Goal: Task Accomplishment & Management: Complete application form

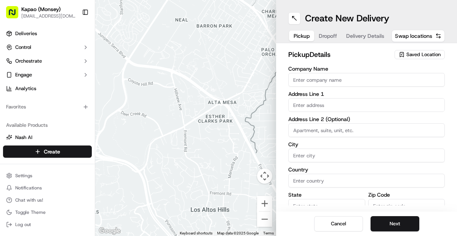
click at [374, 83] on input "Company Name" at bounding box center [367, 80] width 157 height 14
type input "[PERSON_NAME]"
type input "455 NY-306"
type input "Monsey"
type input "[GEOGRAPHIC_DATA]"
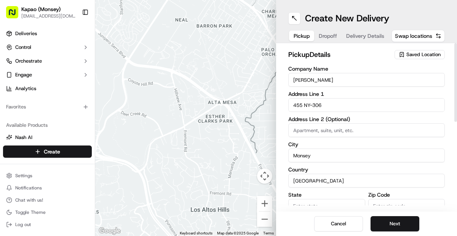
type input "NY"
type input "10952"
type input "Monsey Kapao"
type input "+1 845 354 7929"
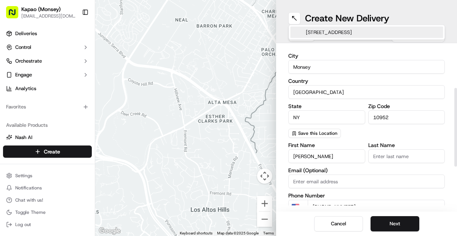
scroll to position [177, 0]
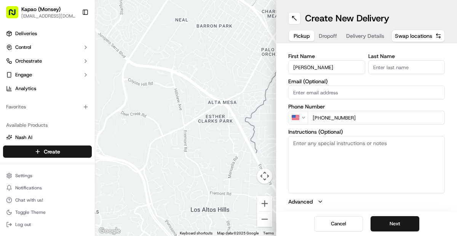
click at [420, 67] on input "Last Name" at bounding box center [407, 67] width 77 height 14
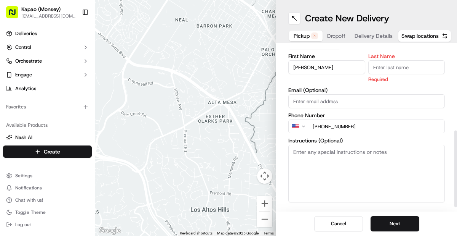
type input "Manager"
click at [395, 220] on button "Next" at bounding box center [395, 223] width 49 height 15
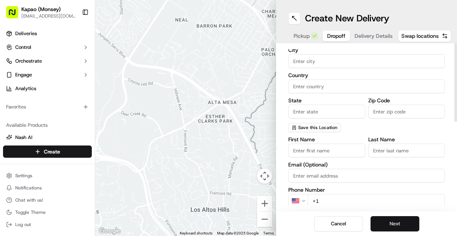
scroll to position [0, 0]
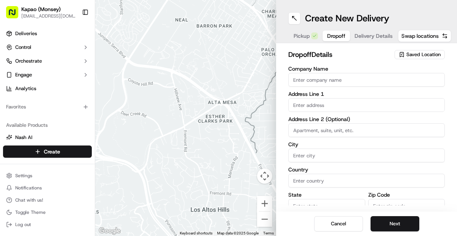
click at [368, 102] on input "text" at bounding box center [367, 105] width 157 height 14
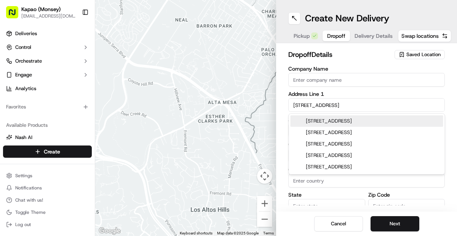
click at [403, 122] on div "5 Pasadena Place, Spring Valley, NY" at bounding box center [367, 120] width 153 height 11
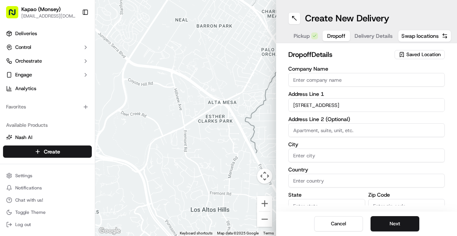
type input "5 Pasadena Pl, Spring Valley, NY 10977, USA"
type input "Spring Valley"
type input "United States"
type input "NY"
type input "10977"
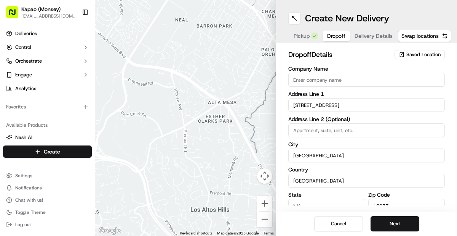
type input "5 Pasadena Place"
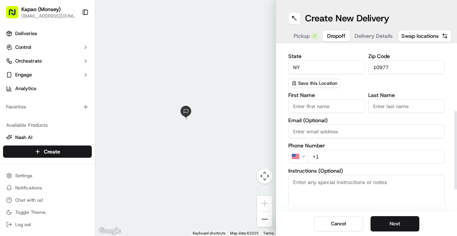
scroll to position [161, 0]
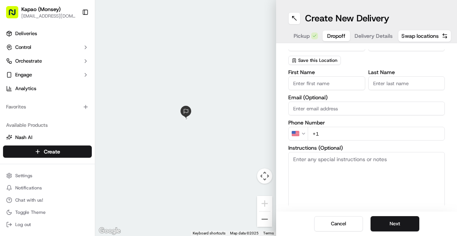
click at [338, 83] on input "First Name" at bounding box center [327, 83] width 77 height 14
type input "Jacob"
click at [408, 83] on input "Last Name" at bounding box center [407, 83] width 77 height 14
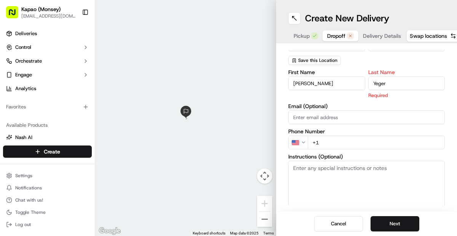
type input "Yeger"
click at [364, 141] on div "First Name Jacob Last Name Yeger Required Email (Optional) Phone Number US +1 I…" at bounding box center [367, 149] width 157 height 161
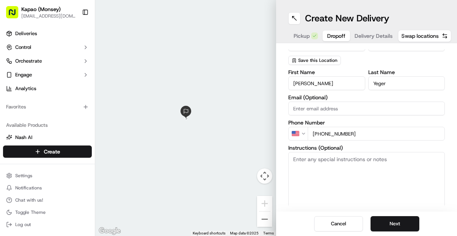
type input "+1 845 682 8393"
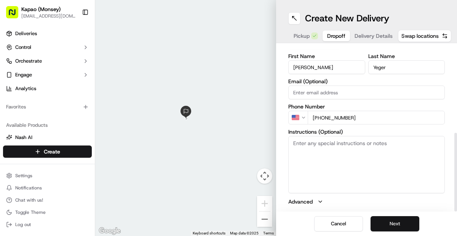
click at [398, 224] on button "Next" at bounding box center [395, 223] width 49 height 15
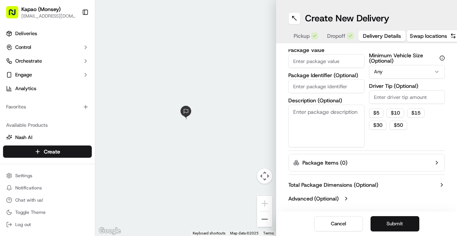
scroll to position [85, 0]
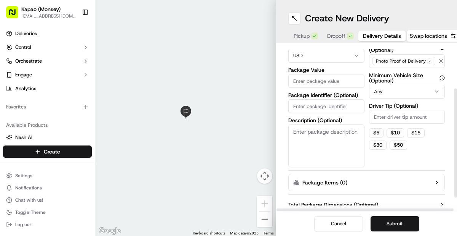
click at [339, 70] on label "Package Value" at bounding box center [327, 69] width 76 height 5
click at [339, 74] on input "Package Value" at bounding box center [327, 81] width 76 height 14
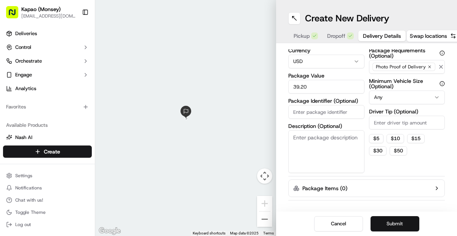
type input "39.20"
click at [391, 222] on button "Submit" at bounding box center [395, 223] width 49 height 15
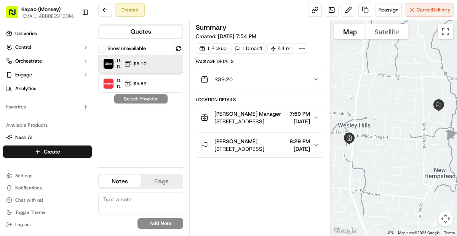
click at [165, 66] on div at bounding box center [167, 63] width 9 height 9
click at [139, 101] on button "Assign Provider" at bounding box center [141, 98] width 54 height 9
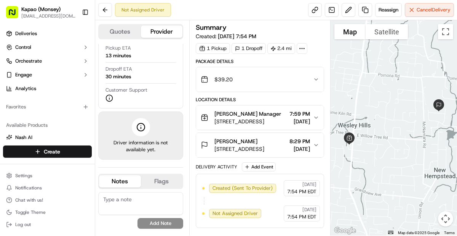
scroll to position [6, 0]
